Goal: Find specific fact: Find contact information

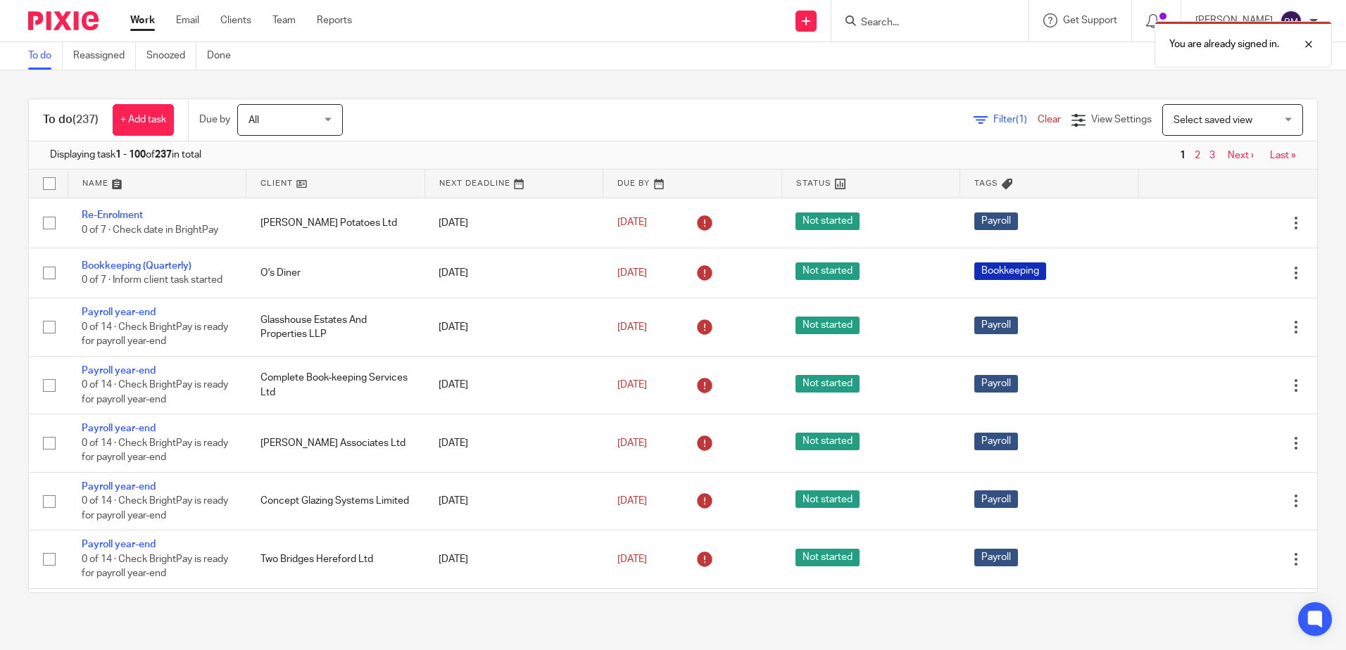
click at [891, 22] on div "You are already signed in." at bounding box center [1002, 40] width 659 height 53
click at [1303, 44] on div at bounding box center [1298, 44] width 38 height 17
click at [918, 23] on input "Search" at bounding box center [922, 23] width 127 height 13
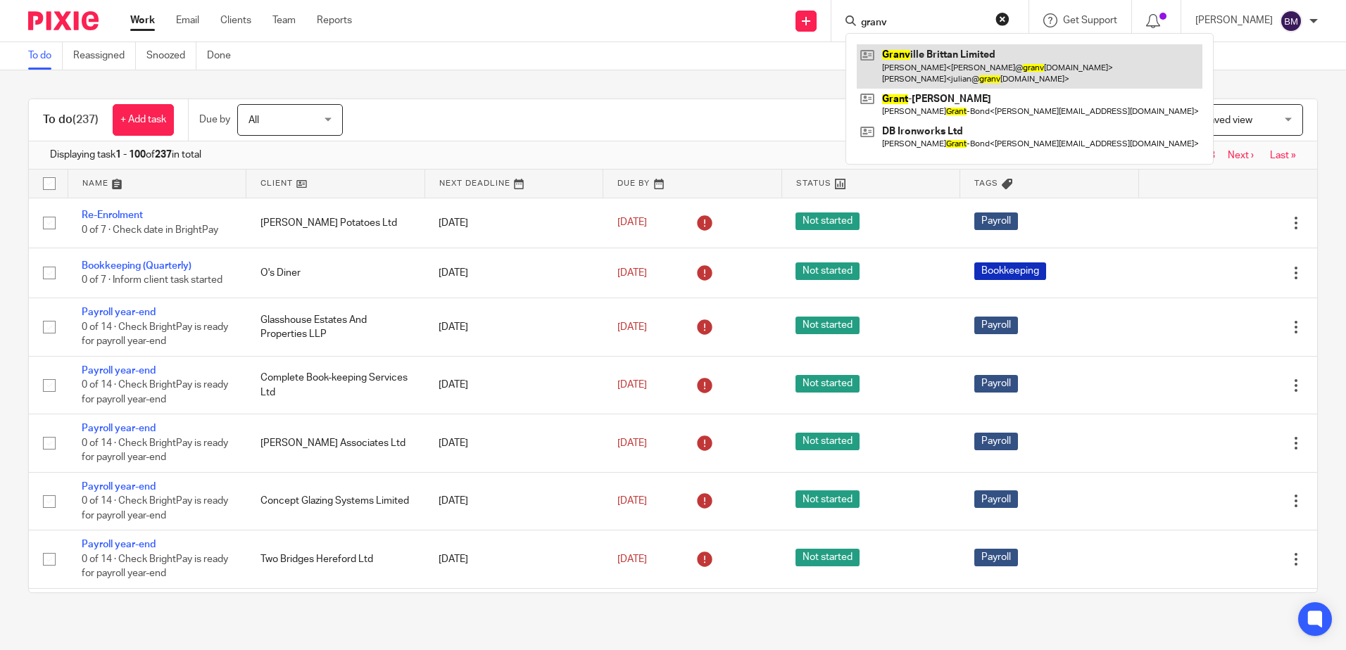
type input "granv"
click at [962, 56] on link at bounding box center [1030, 66] width 346 height 44
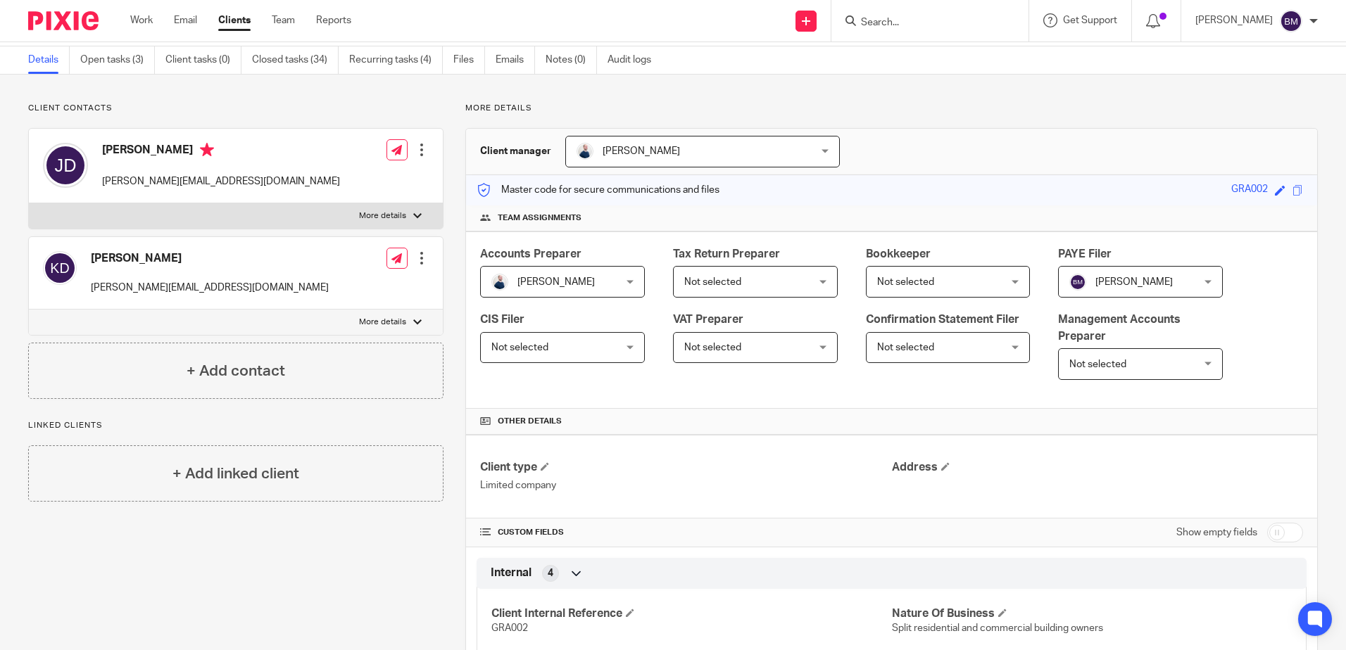
scroll to position [70, 0]
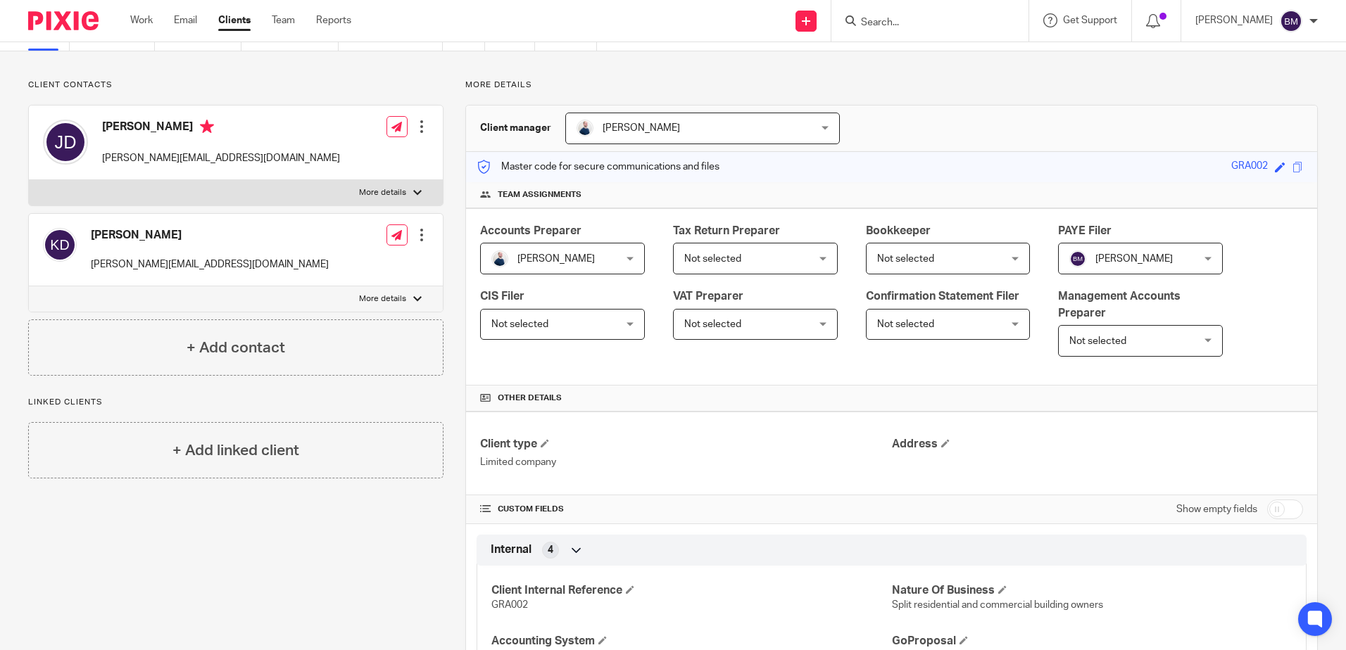
click at [407, 293] on label "More details" at bounding box center [236, 298] width 414 height 25
click at [29, 286] on input "More details" at bounding box center [28, 286] width 1 height 1
checkbox input "true"
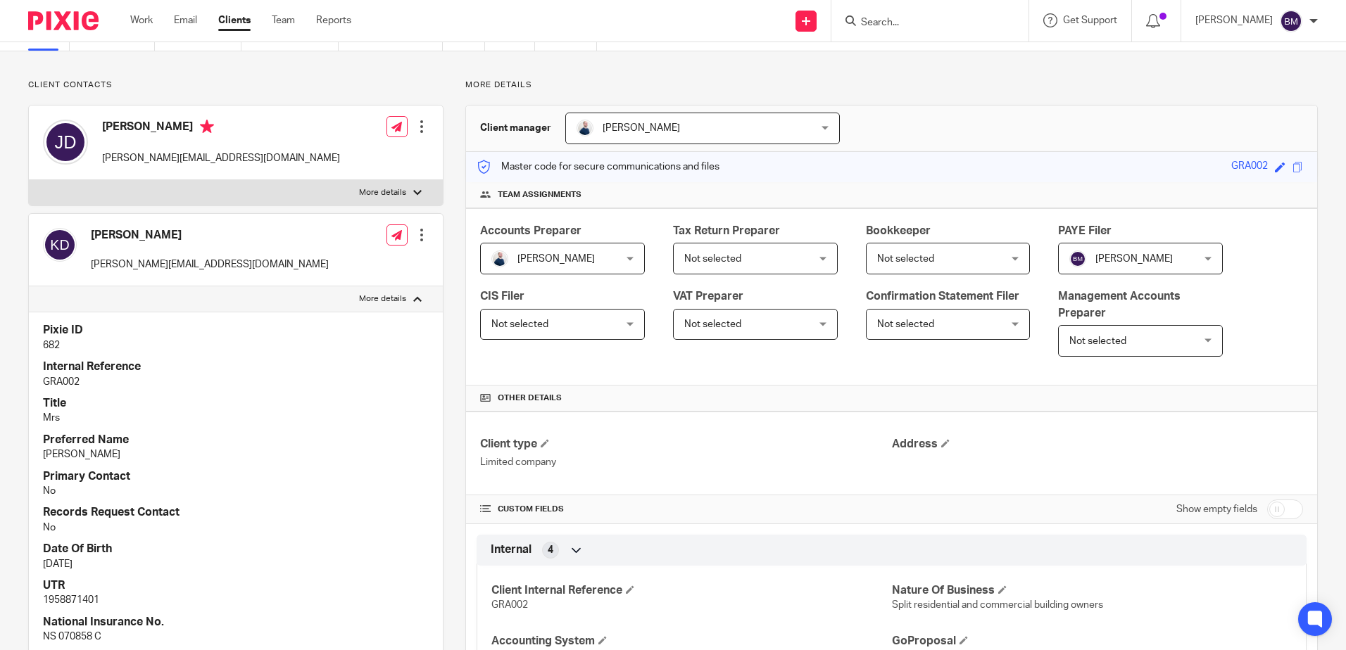
click at [397, 195] on p "More details" at bounding box center [382, 192] width 47 height 11
click at [29, 180] on input "More details" at bounding box center [28, 179] width 1 height 1
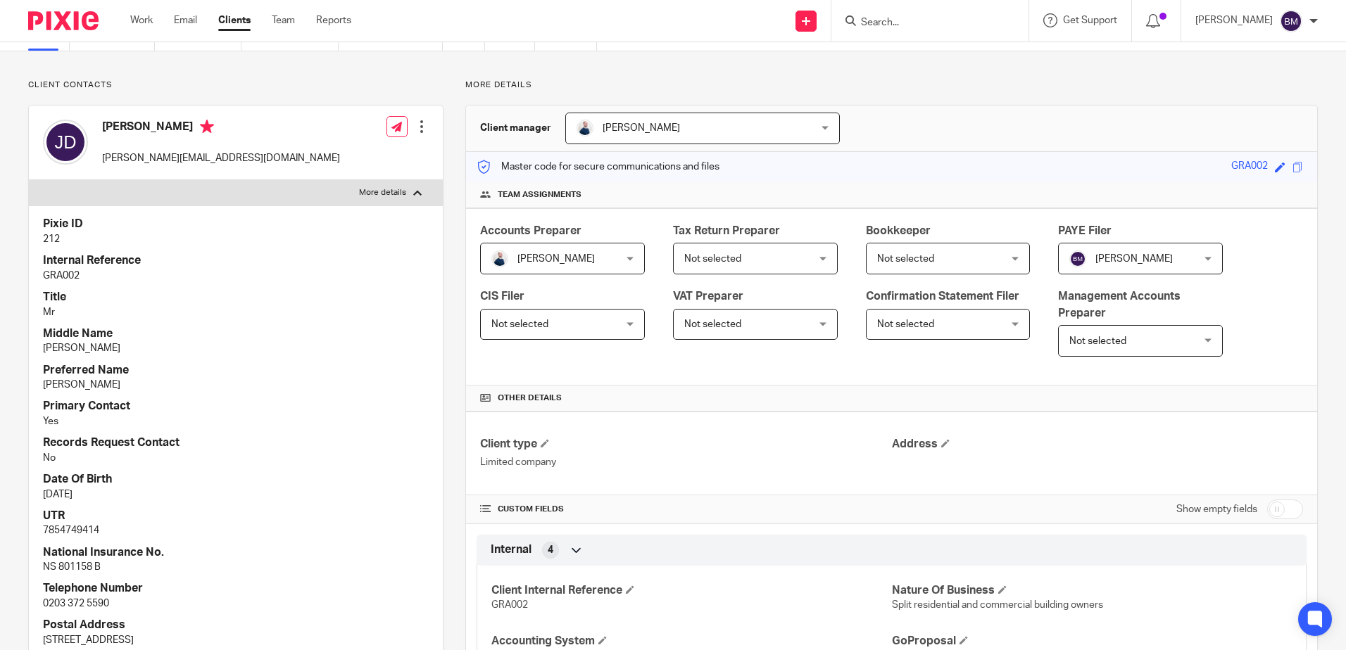
click at [413, 191] on div at bounding box center [417, 193] width 8 height 8
click at [29, 180] on input "More details" at bounding box center [28, 179] width 1 height 1
checkbox input "false"
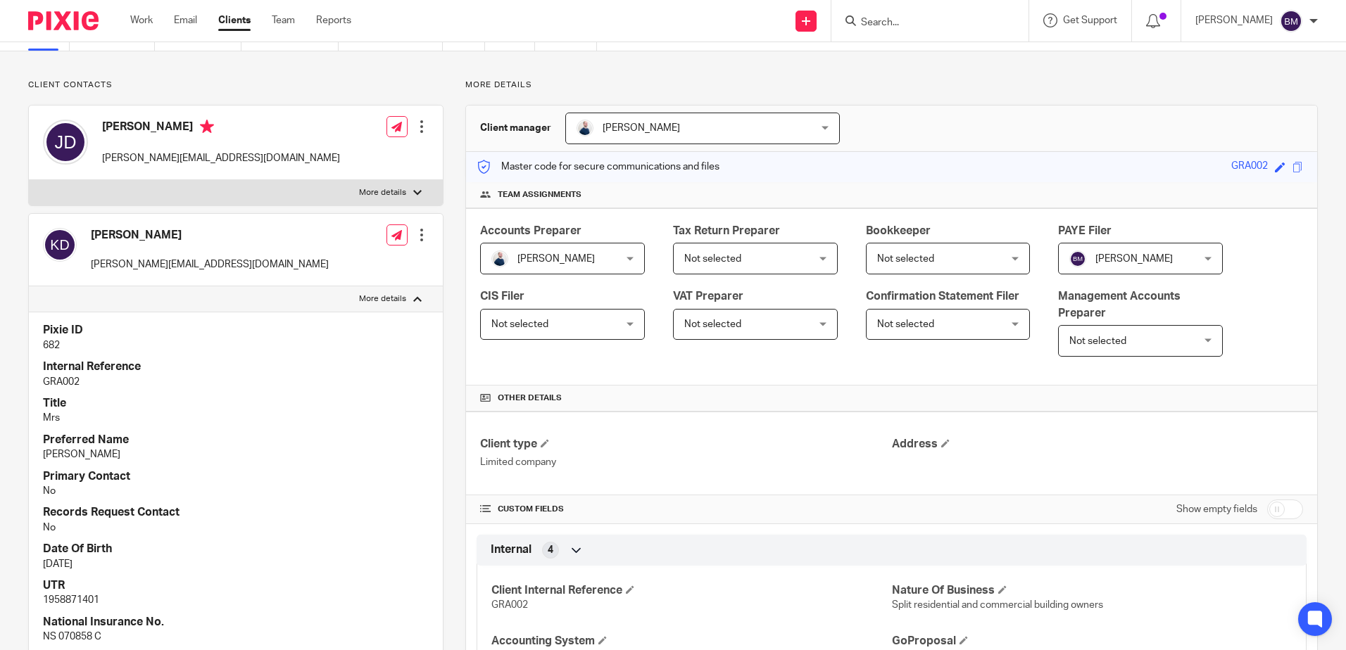
click at [405, 304] on label "More details" at bounding box center [236, 298] width 414 height 25
click at [29, 286] on input "More details" at bounding box center [28, 286] width 1 height 1
checkbox input "false"
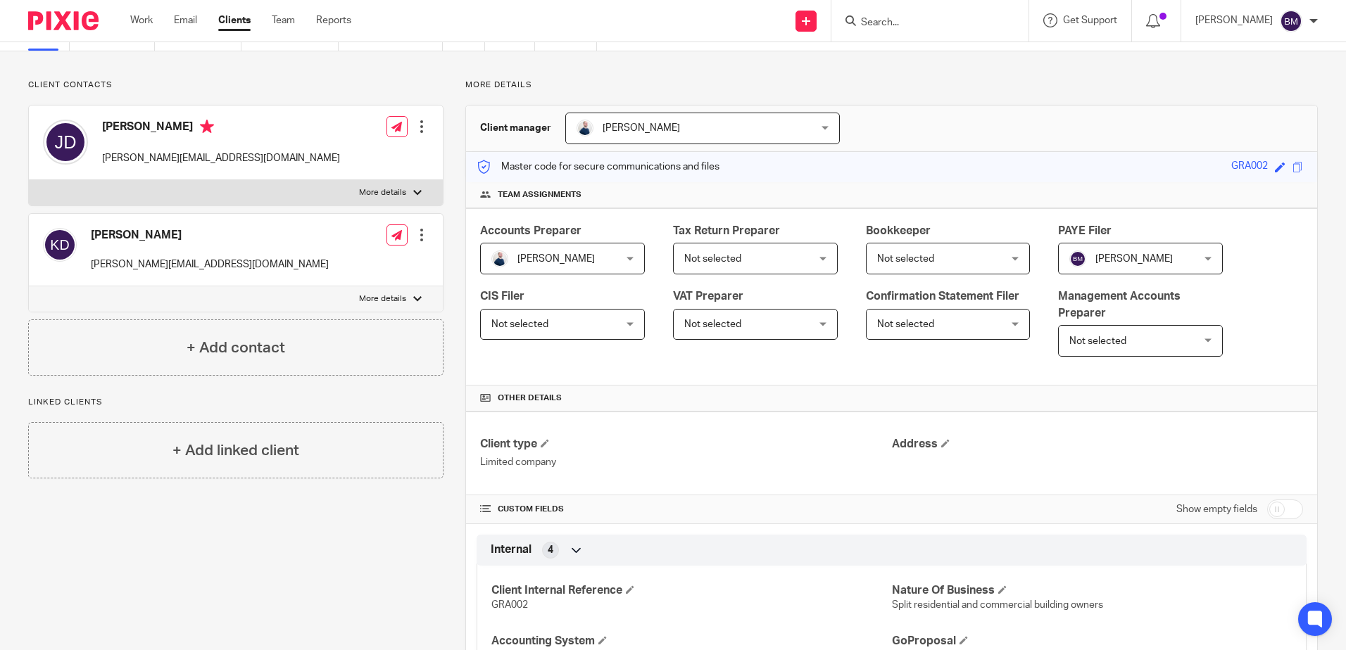
click at [407, 190] on label "More details" at bounding box center [236, 192] width 414 height 25
click at [29, 180] on input "More details" at bounding box center [28, 179] width 1 height 1
checkbox input "true"
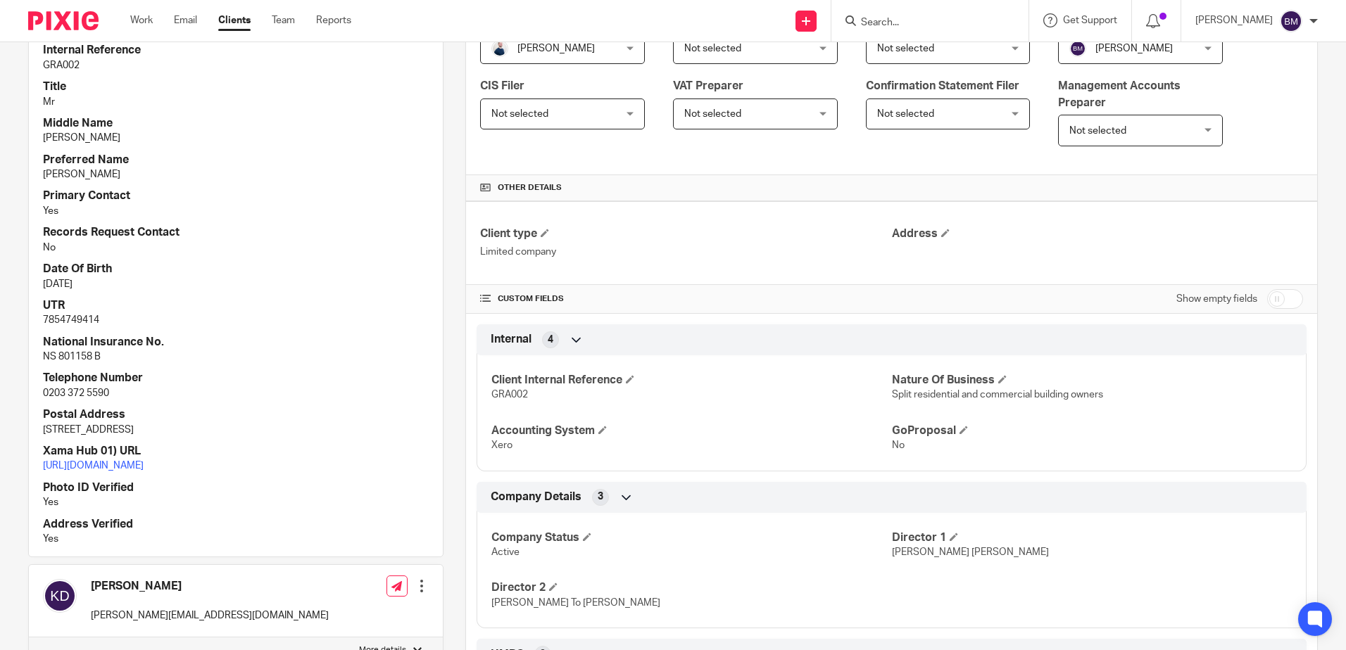
scroll to position [282, 0]
drag, startPoint x: 110, startPoint y: 393, endPoint x: 39, endPoint y: 395, distance: 71.1
click at [39, 395] on div "Pixie ID 212 Internal Reference GRA002 Title Mr Middle Name Robin Preferred Nam…" at bounding box center [236, 275] width 414 height 562
copy p "0203 372 5590"
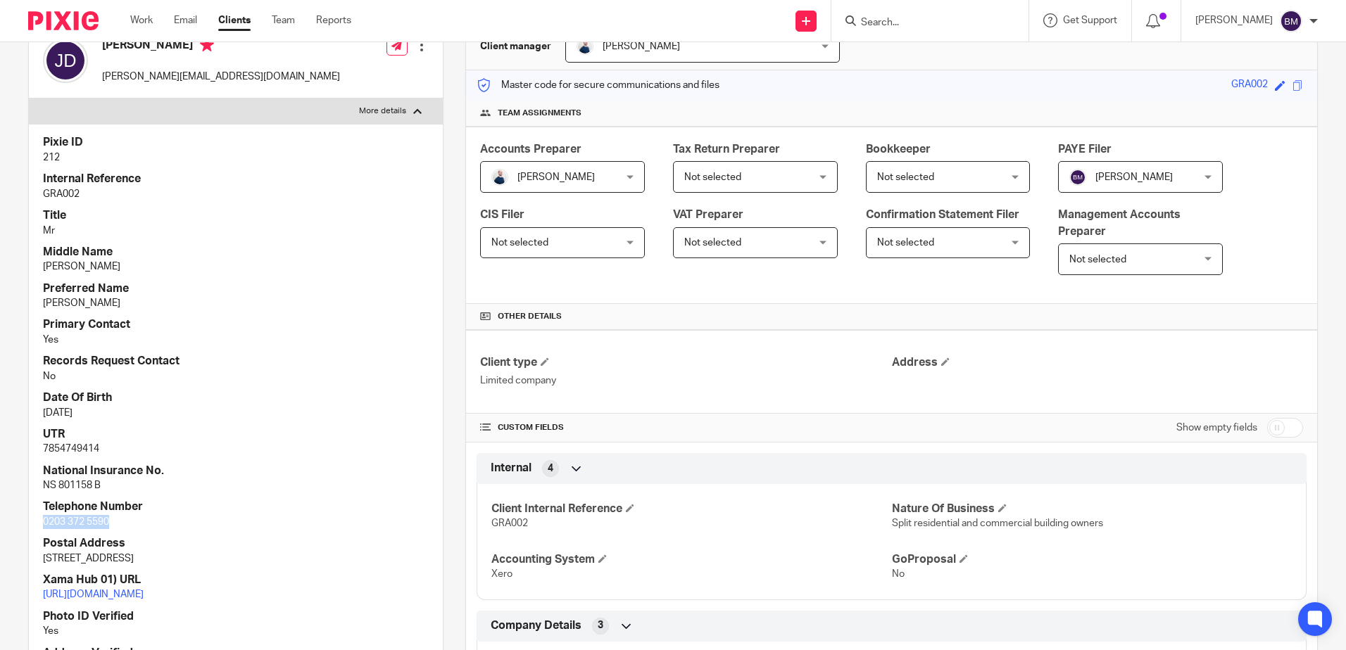
scroll to position [141, 0]
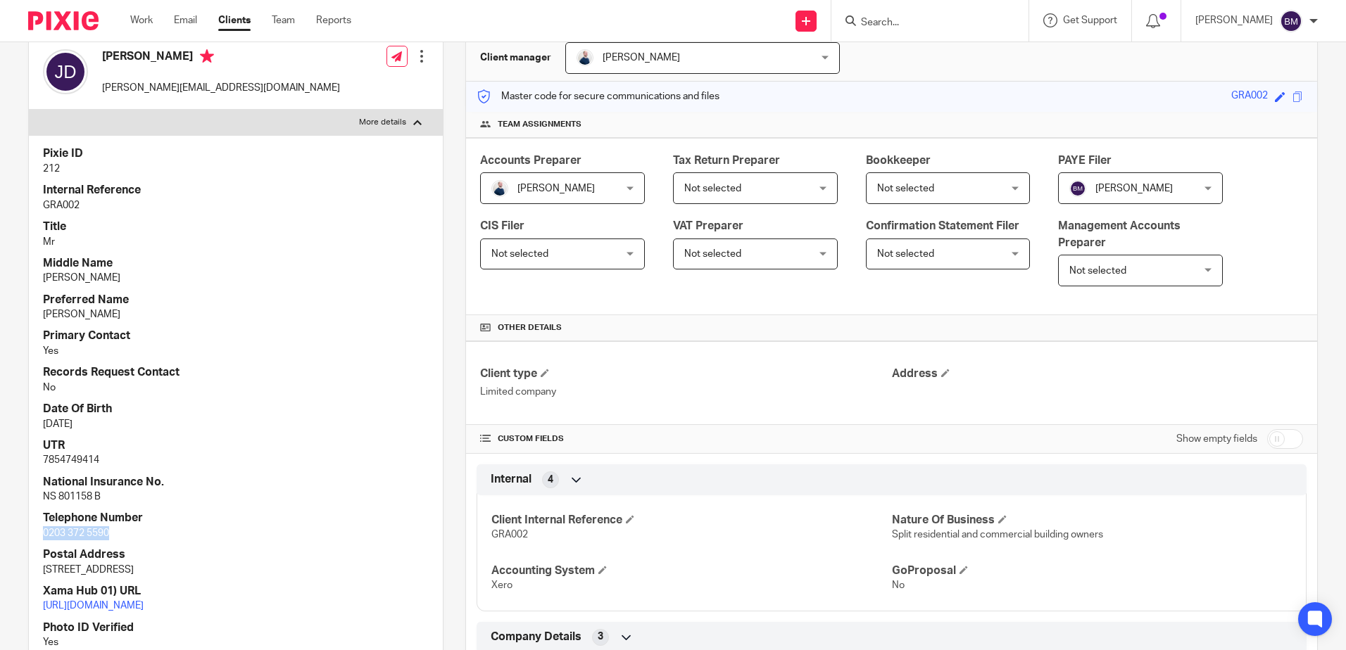
drag, startPoint x: 99, startPoint y: 535, endPoint x: 458, endPoint y: 297, distance: 431.2
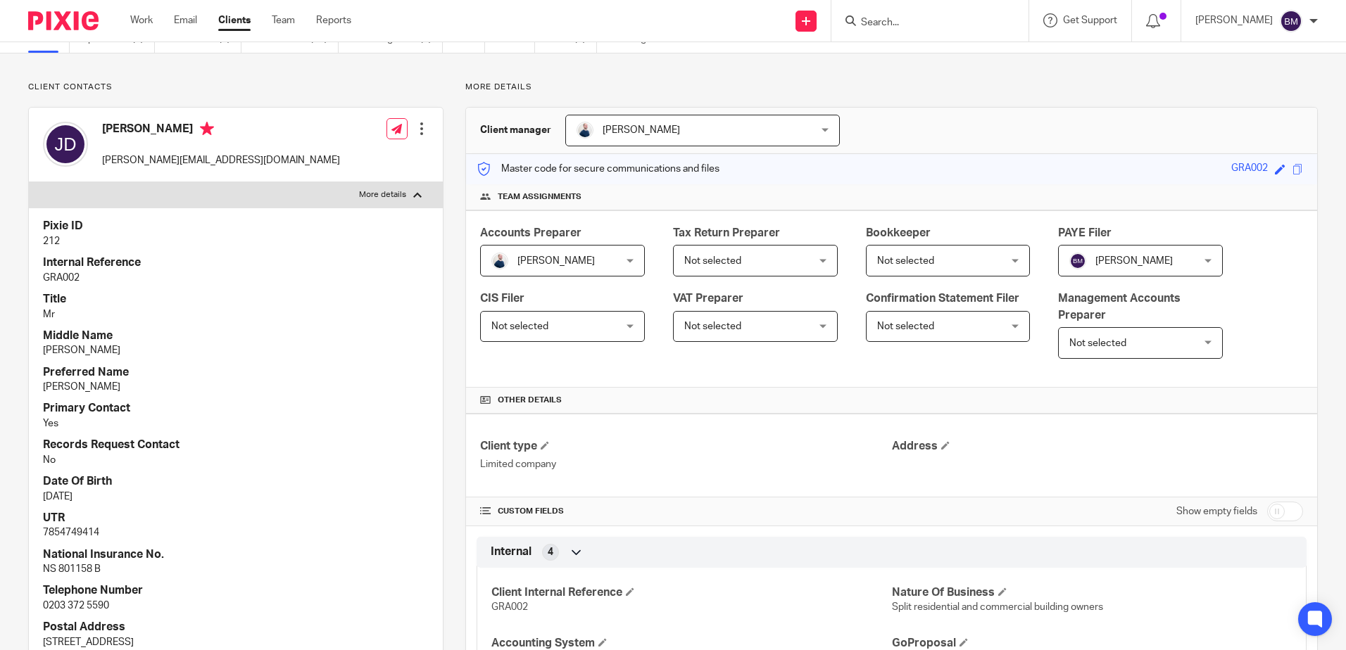
scroll to position [0, 0]
